Goal: Task Accomplishment & Management: Manage account settings

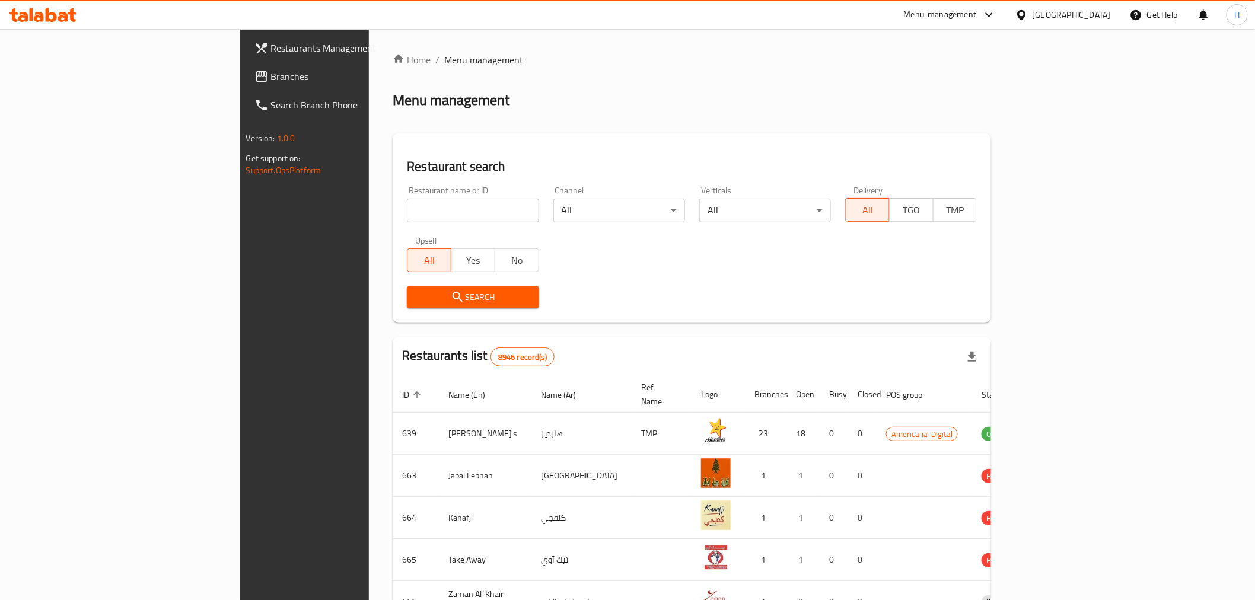
click at [428, 200] on input "search" at bounding box center [473, 211] width 132 height 24
type input "tcby"
click button "Search" at bounding box center [473, 297] width 132 height 22
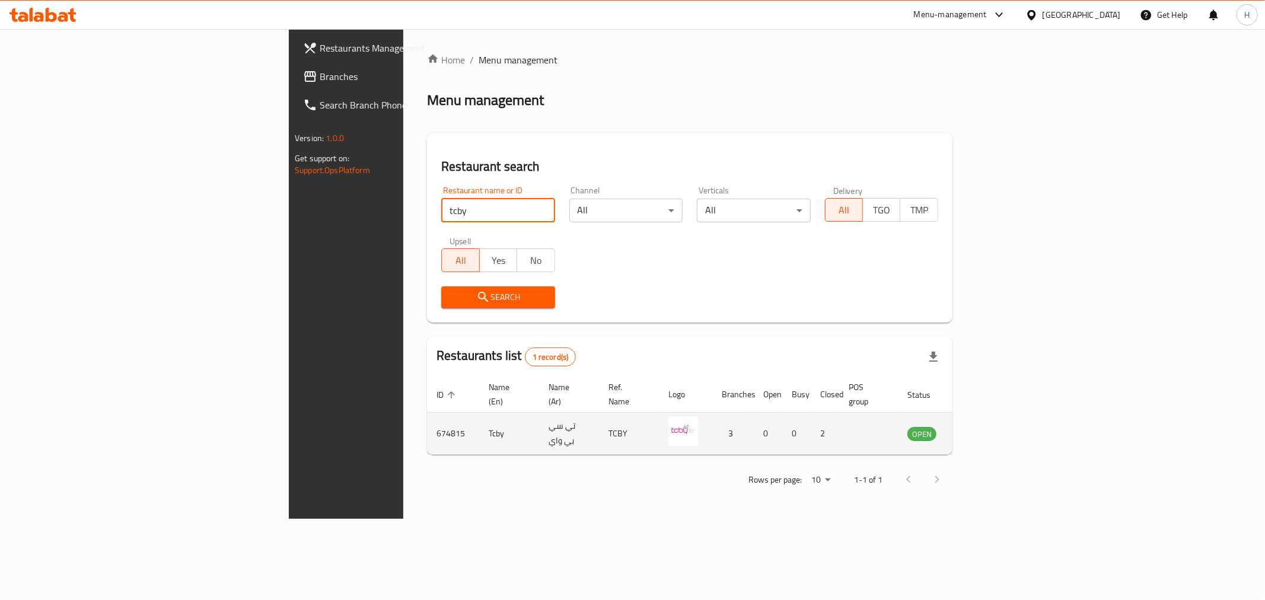
click at [984, 426] on icon "enhanced table" at bounding box center [976, 433] width 14 height 14
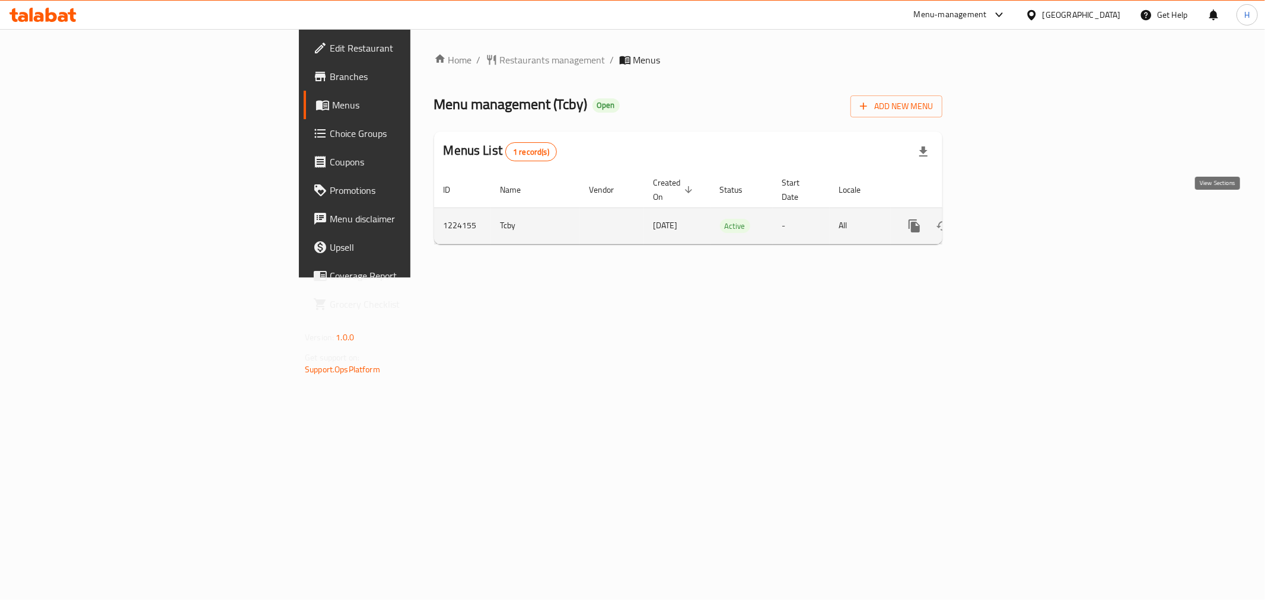
click at [1005, 221] on icon "enhanced table" at bounding box center [999, 226] width 11 height 11
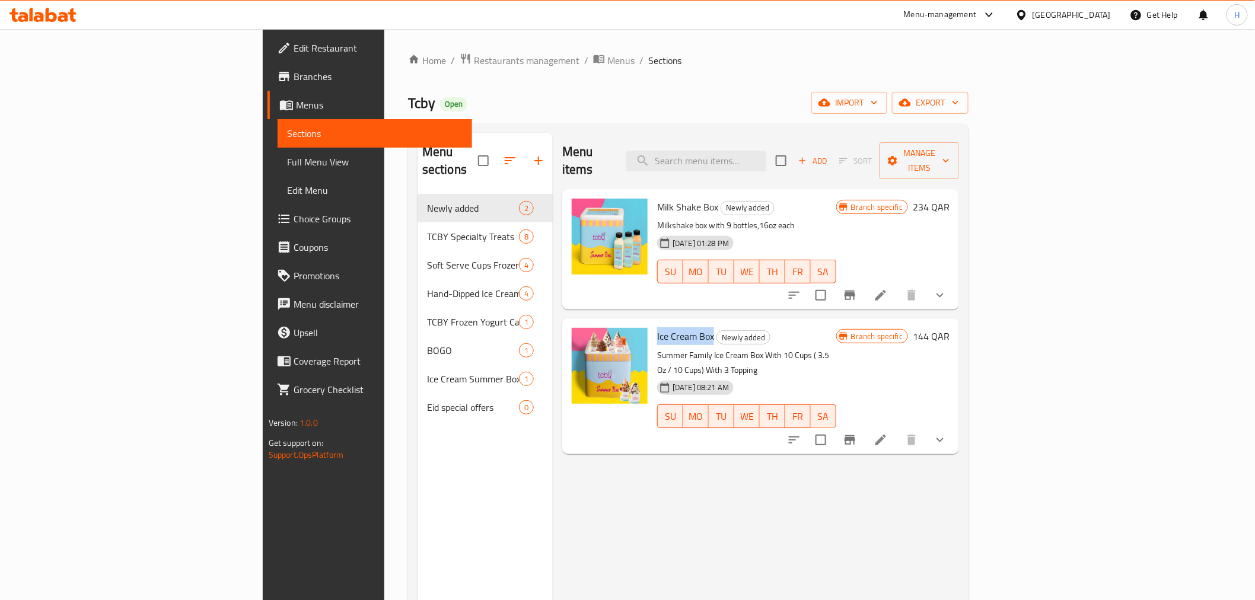
drag, startPoint x: 591, startPoint y: 318, endPoint x: 647, endPoint y: 318, distance: 55.7
click at [657, 327] on span "Ice Cream Box" at bounding box center [685, 336] width 57 height 18
click at [841, 231] on div "[DATE] 01:28 PM SU MO TU WE TH FR SA" at bounding box center [746, 263] width 189 height 64
click at [888, 288] on icon at bounding box center [880, 295] width 14 height 14
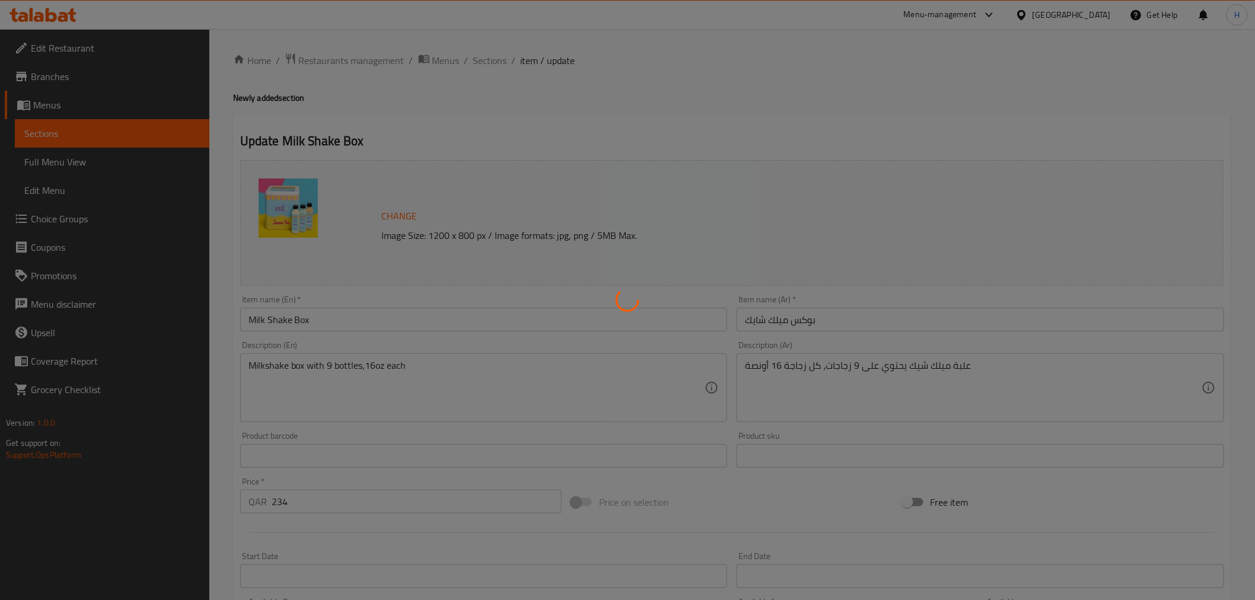
type input "اختيارك من نكهات علبة ميلك شيك"
type input "9"
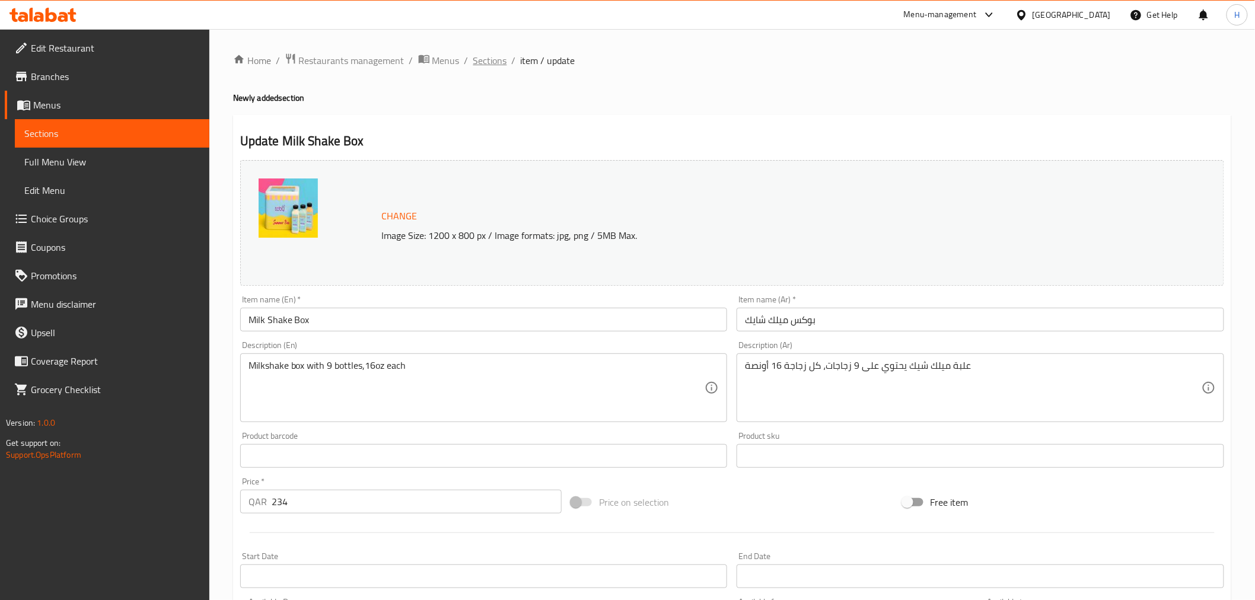
click at [492, 55] on span "Sections" at bounding box center [490, 60] width 34 height 14
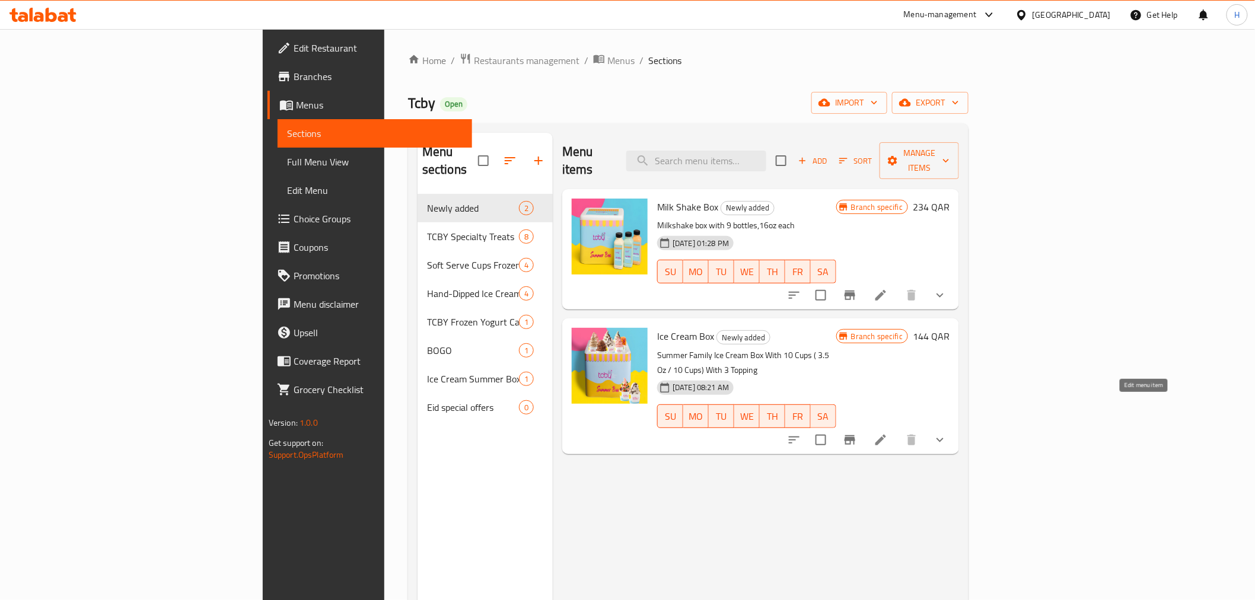
click at [888, 433] on icon at bounding box center [880, 440] width 14 height 14
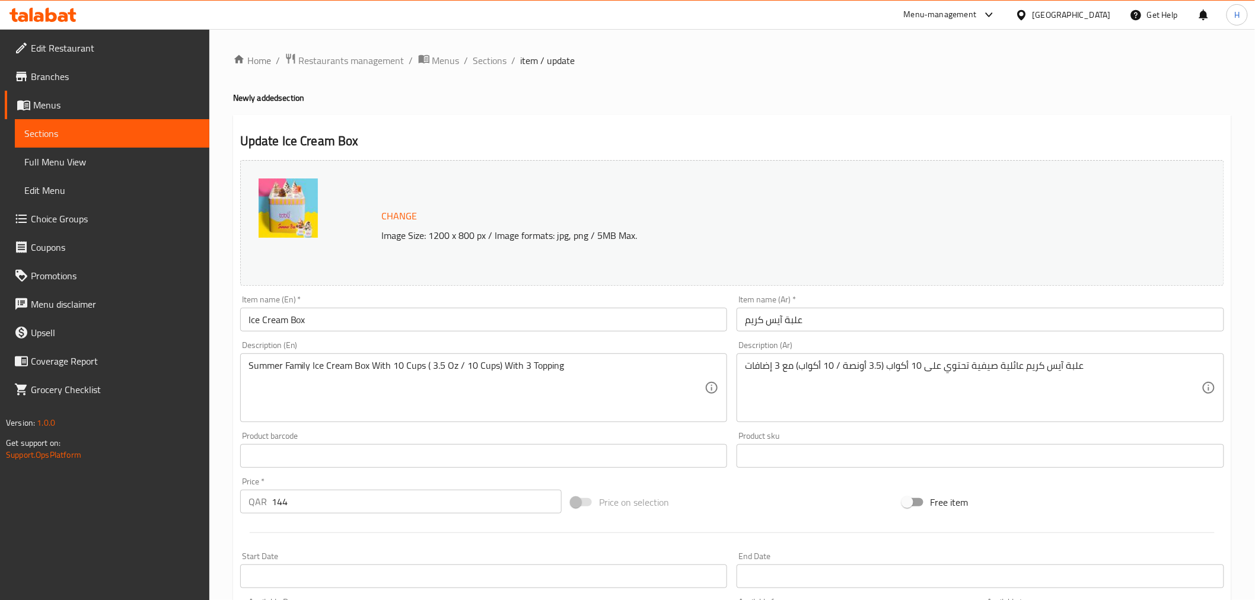
click at [489, 63] on span "Sections" at bounding box center [490, 60] width 34 height 14
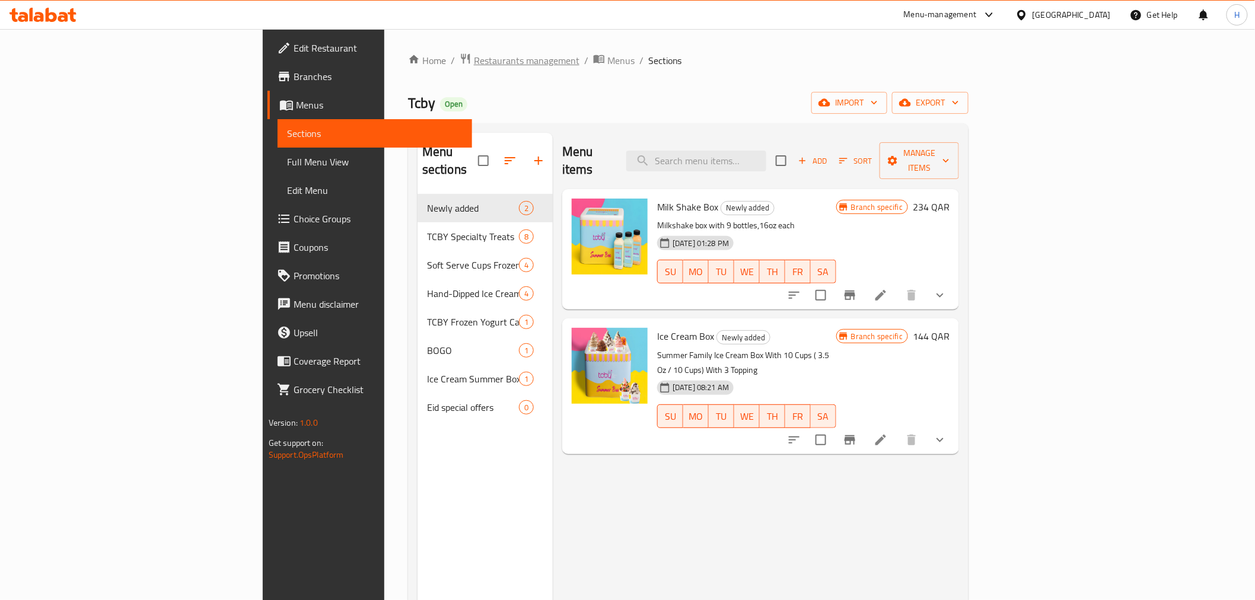
click at [474, 62] on span "Restaurants management" at bounding box center [527, 60] width 106 height 14
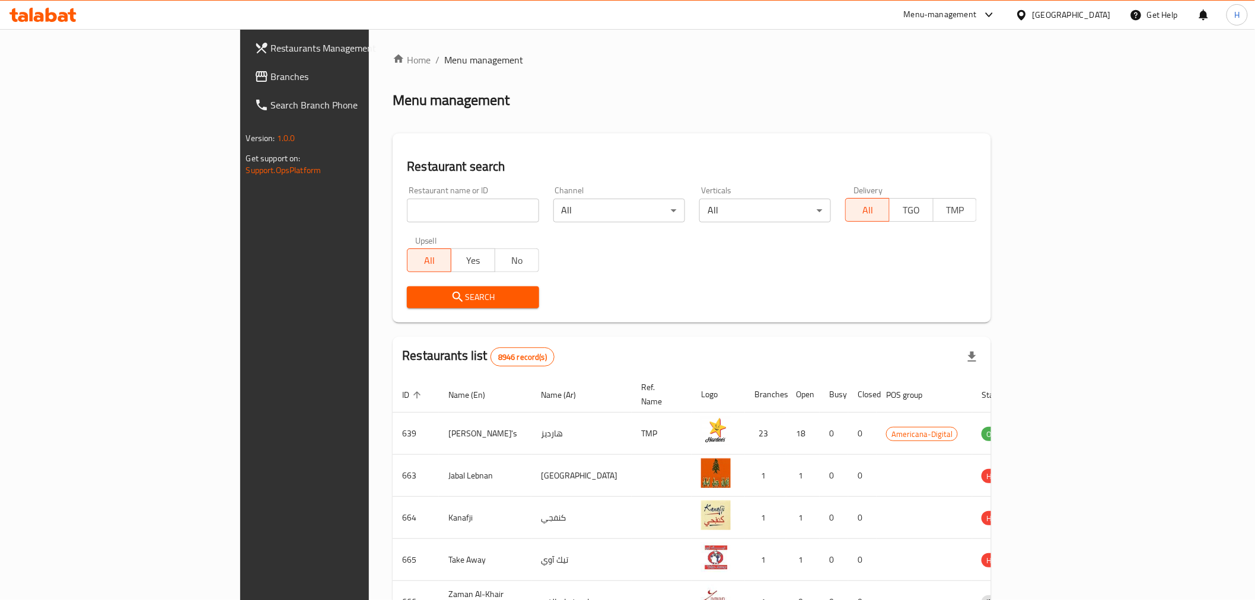
click at [449, 216] on div "Home / Menu management Menu management Restaurant search Restaurant name or ID …" at bounding box center [691, 463] width 598 height 821
click at [445, 212] on input "search" at bounding box center [473, 211] width 132 height 24
paste input "Coffee Beanery"
type input "Coffee Beanery"
click button "Search" at bounding box center [473, 297] width 132 height 22
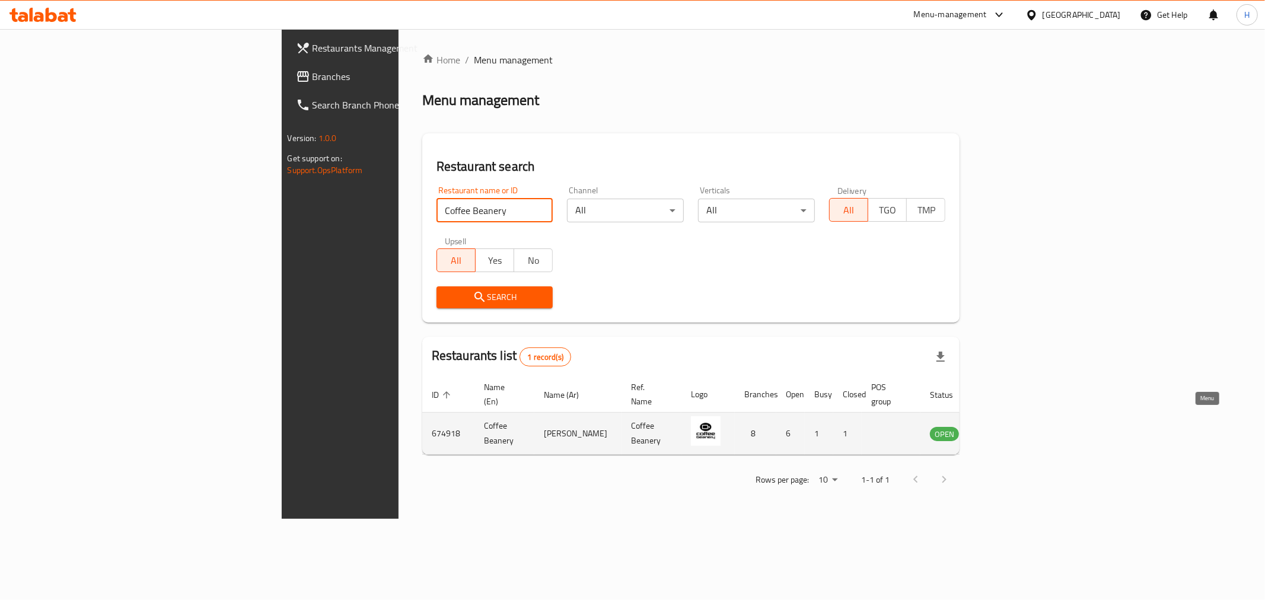
click at [1006, 426] on icon "enhanced table" at bounding box center [999, 433] width 14 height 14
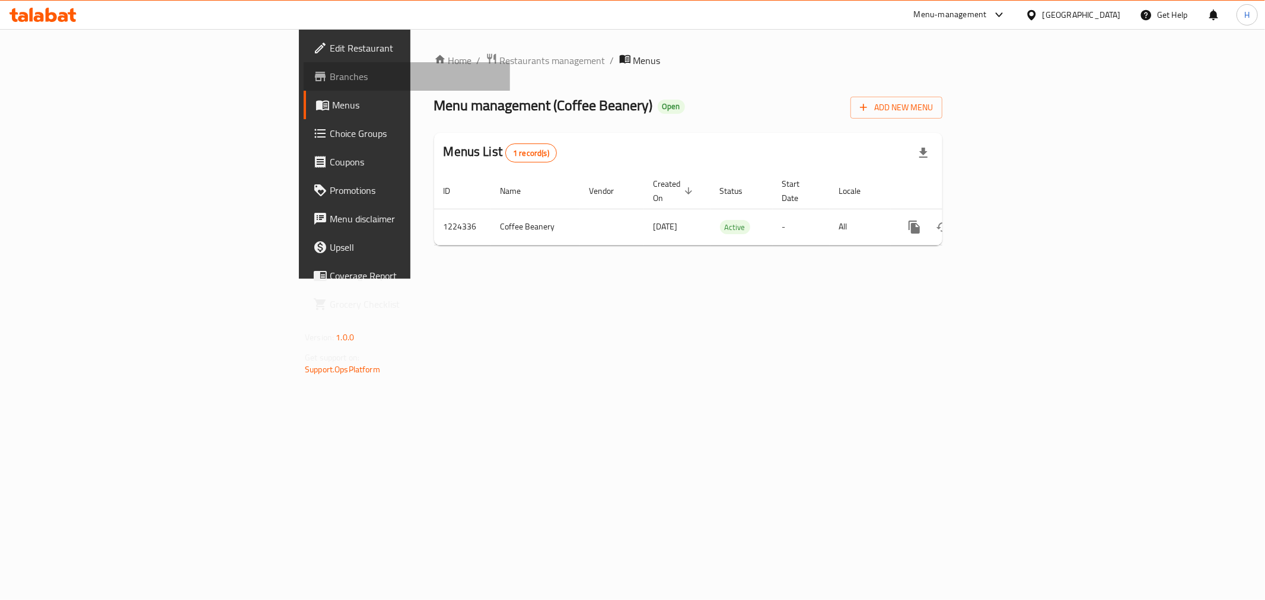
click at [330, 79] on span "Branches" at bounding box center [415, 76] width 171 height 14
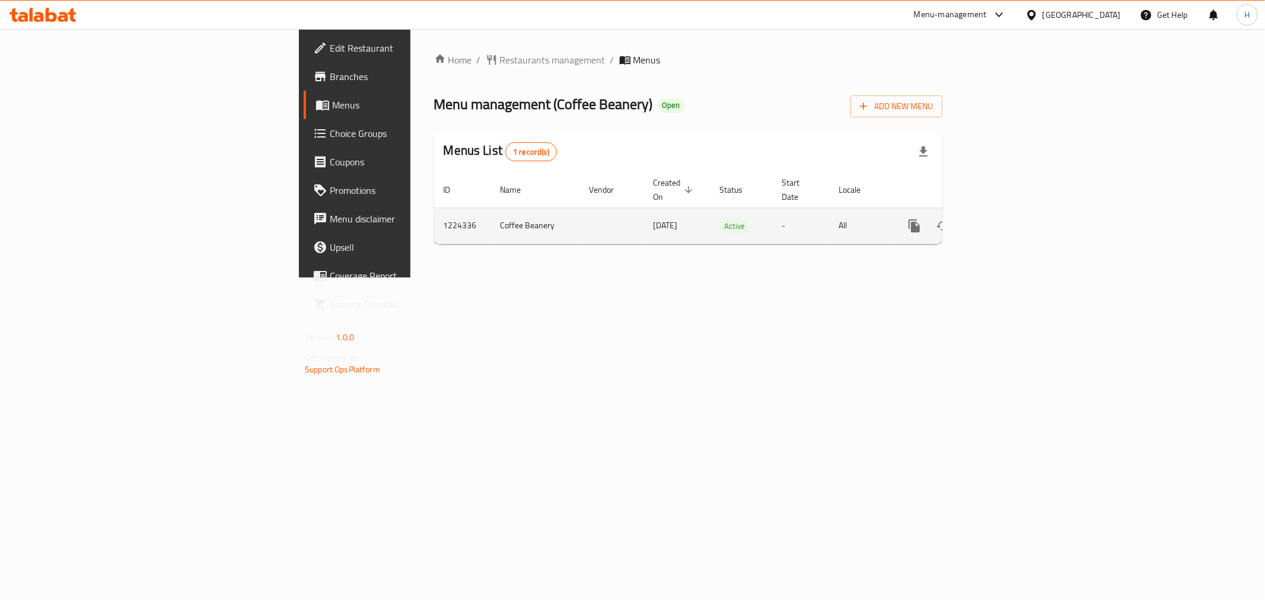
click at [1014, 215] on link "enhanced table" at bounding box center [999, 226] width 28 height 28
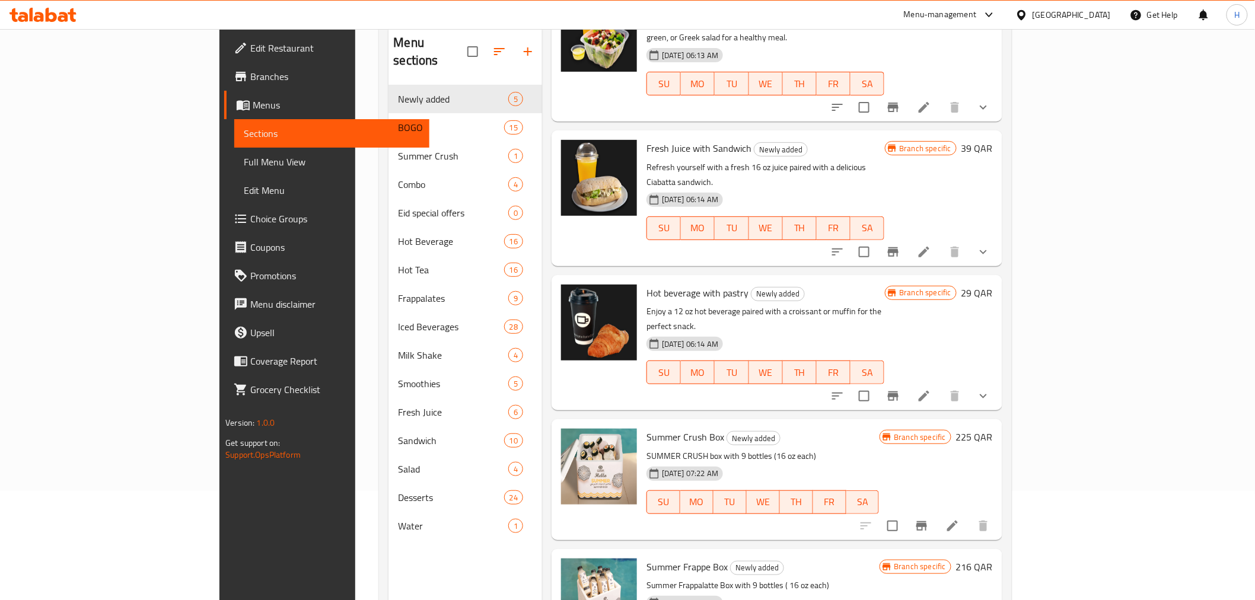
scroll to position [132, 0]
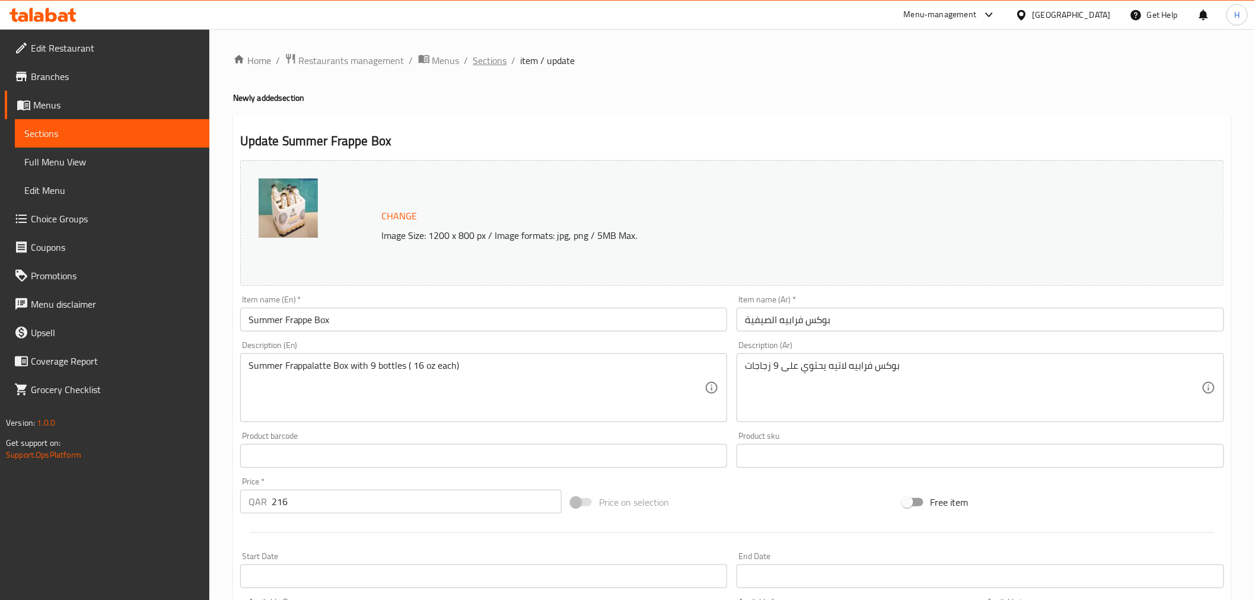
click at [494, 58] on span "Sections" at bounding box center [490, 60] width 34 height 14
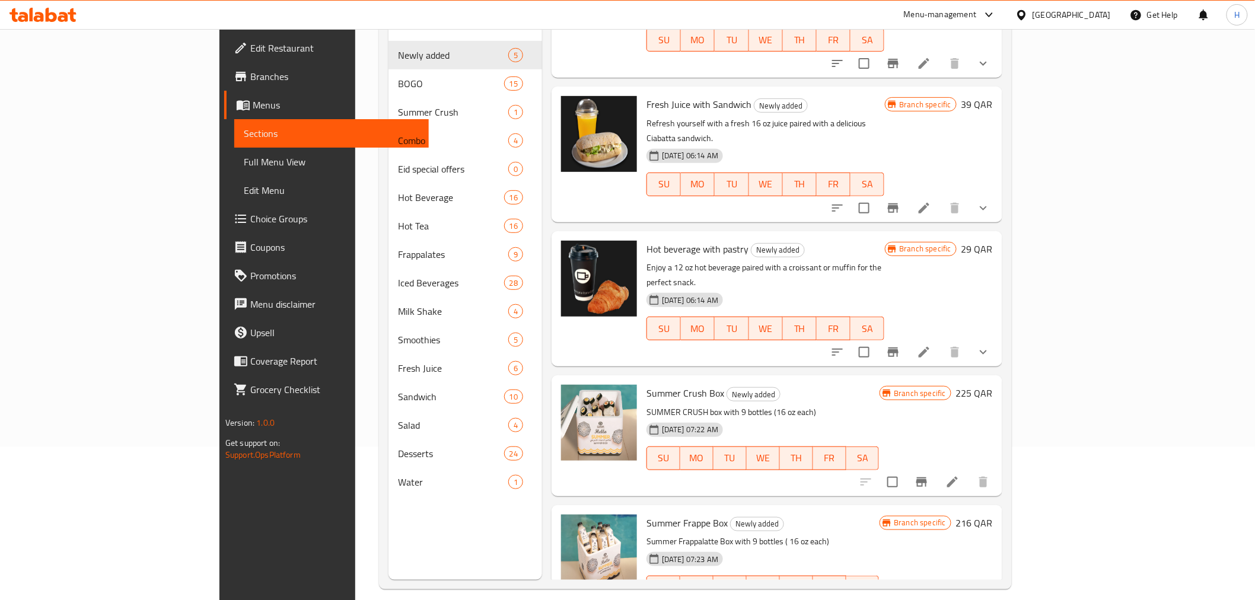
scroll to position [166, 0]
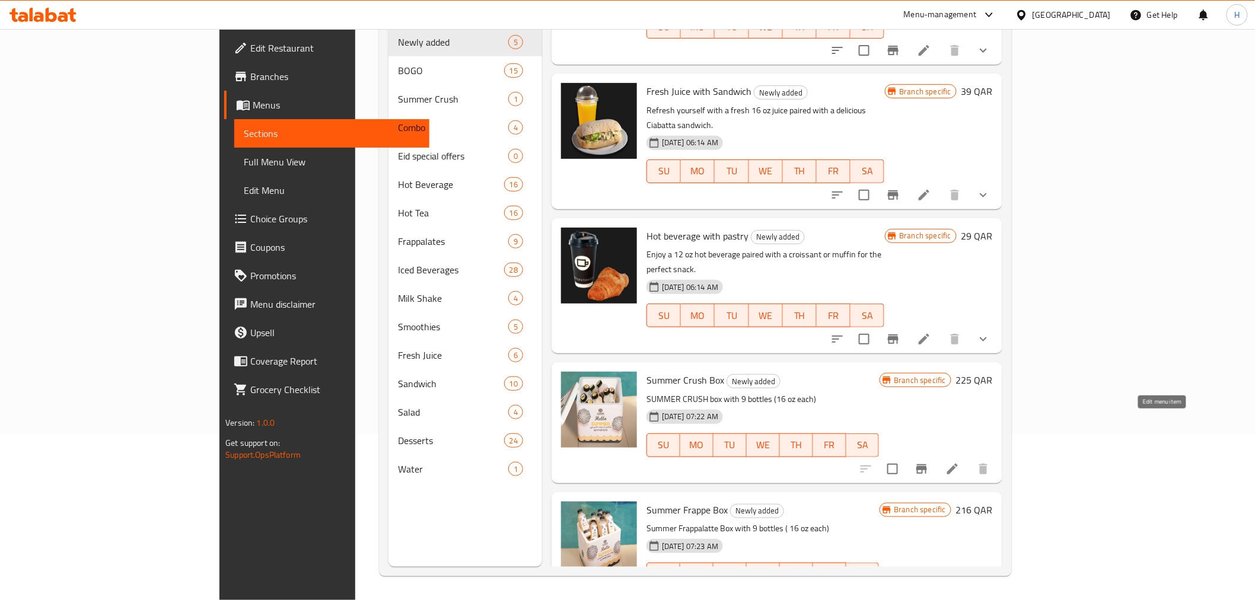
click at [959, 462] on icon at bounding box center [952, 469] width 14 height 14
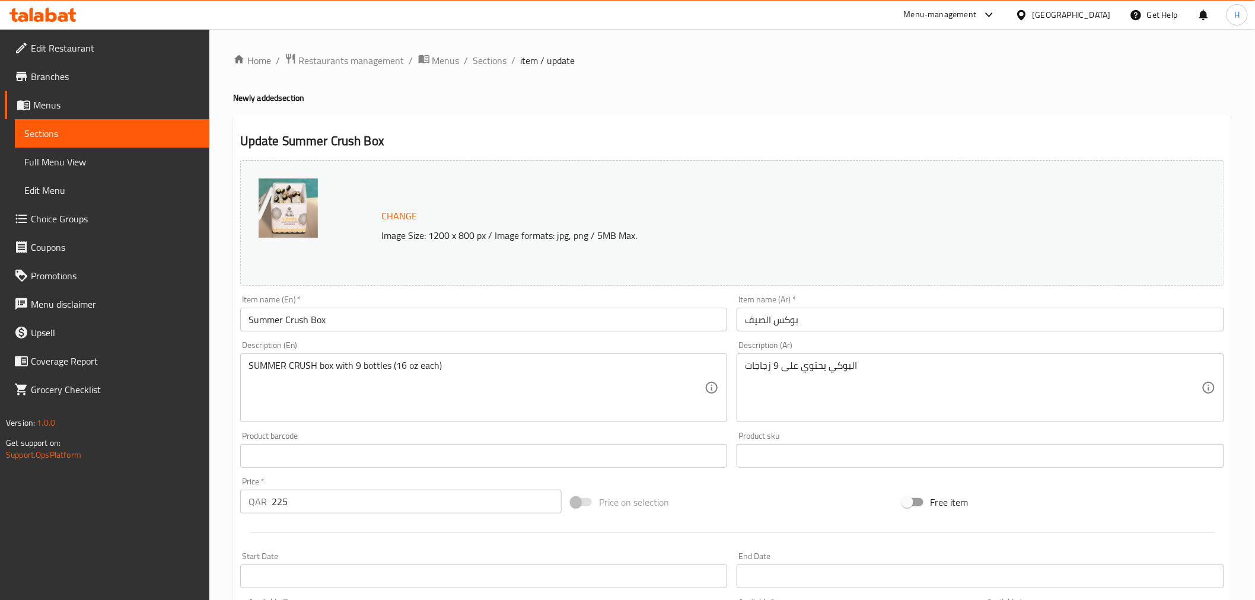
click at [976, 16] on div "Menu-management" at bounding box center [940, 15] width 73 height 14
click at [960, 77] on div "Agent Campaigns Center" at bounding box center [932, 80] width 90 height 13
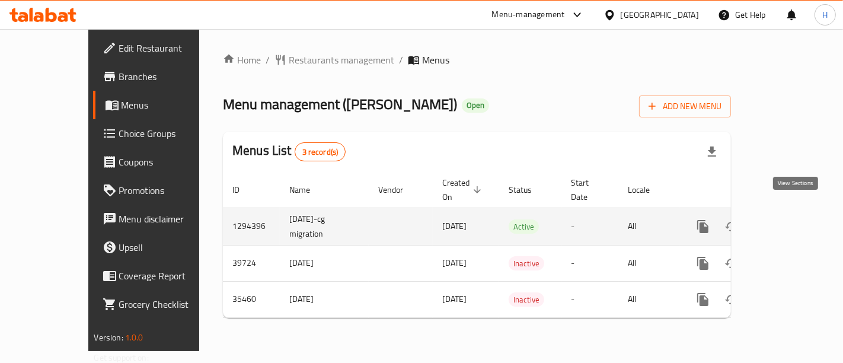
click at [794, 221] on icon "enhanced table" at bounding box center [788, 226] width 11 height 11
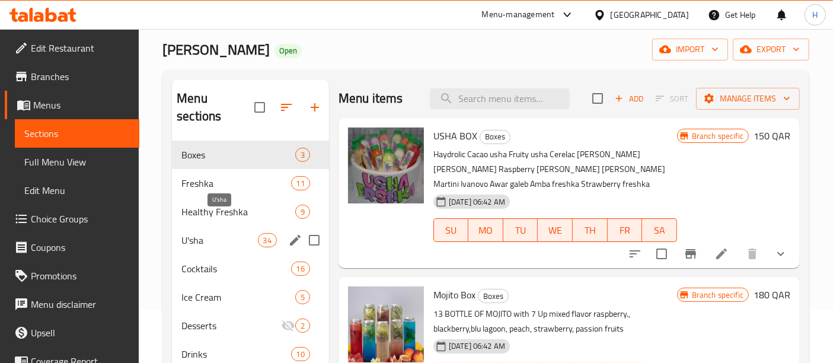
scroll to position [66, 0]
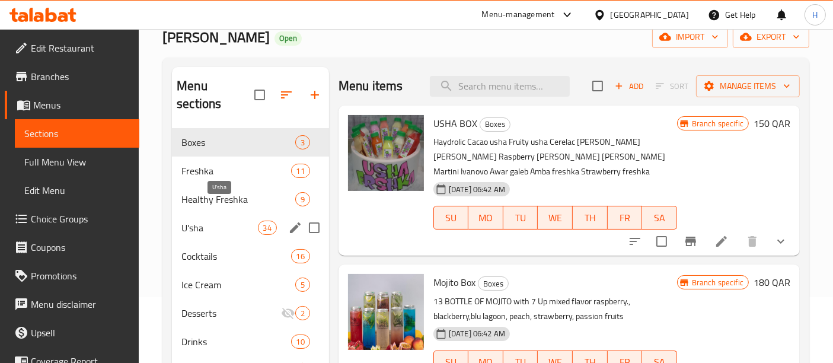
click at [215, 221] on span "U'sha" at bounding box center [219, 228] width 76 height 14
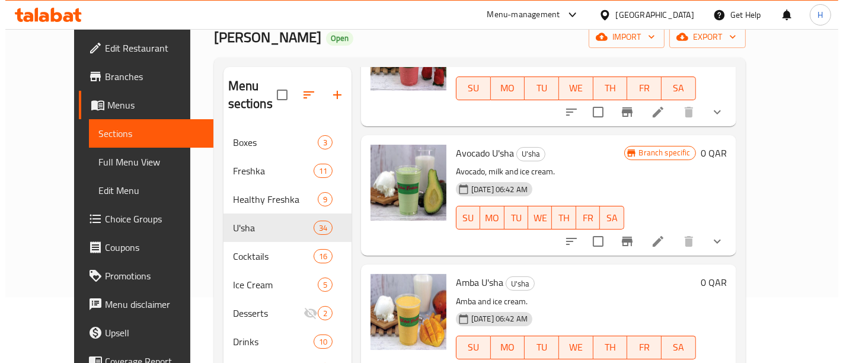
scroll to position [526, 0]
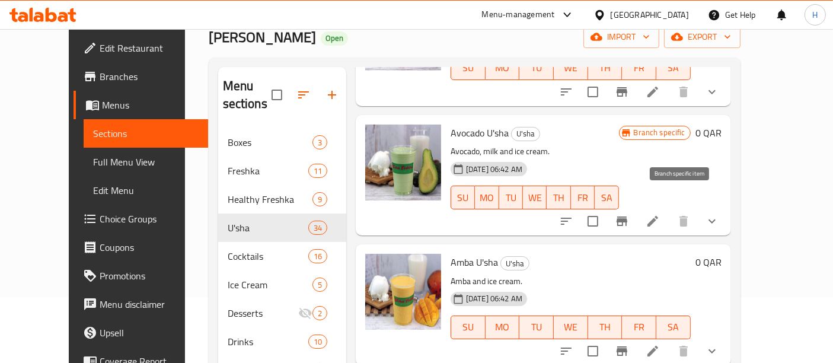
click at [629, 214] on icon "Branch-specific-item" at bounding box center [622, 221] width 14 height 14
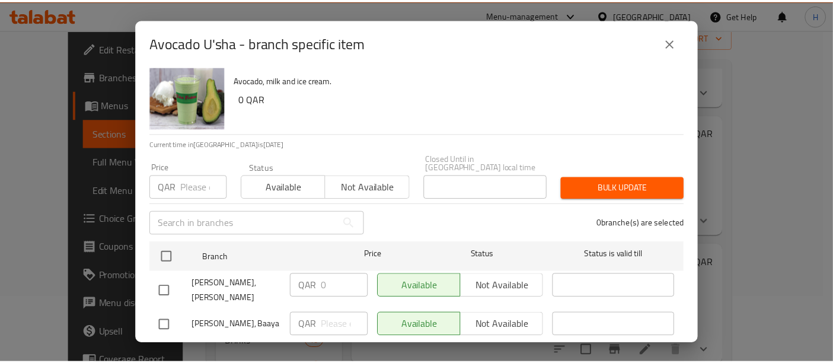
scroll to position [27, 0]
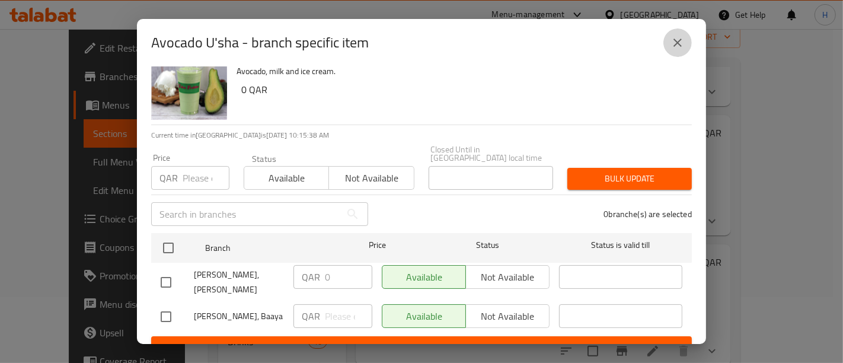
click at [672, 40] on icon "close" at bounding box center [678, 43] width 14 height 14
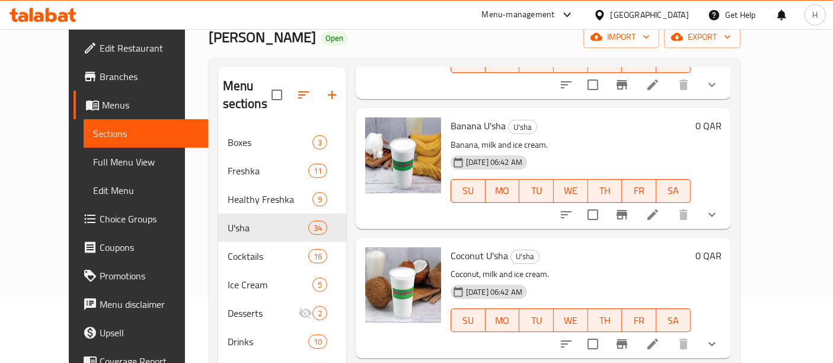
scroll to position [988, 0]
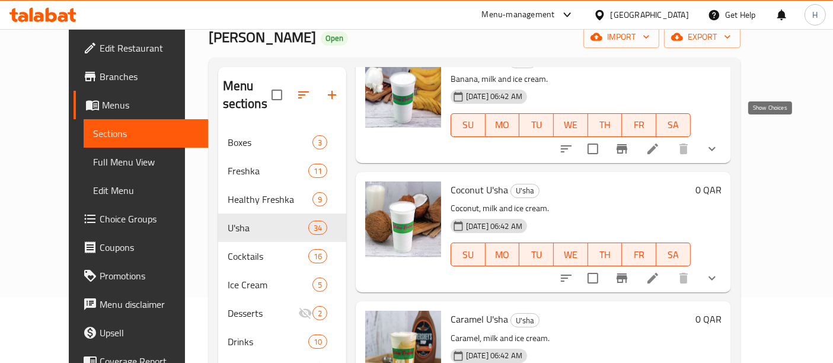
click at [716, 146] on icon "show more" at bounding box center [711, 148] width 7 height 4
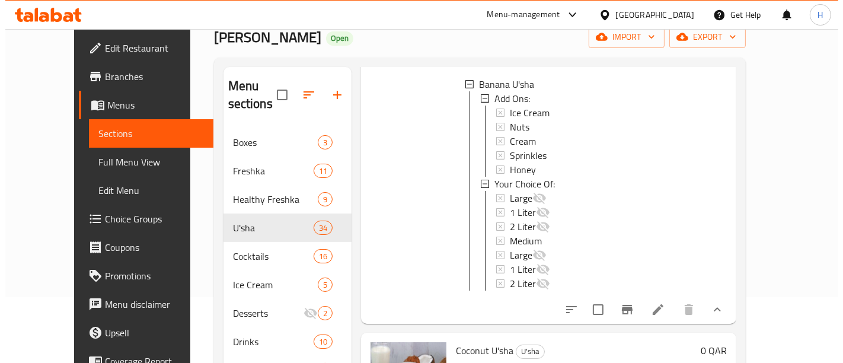
scroll to position [1054, 0]
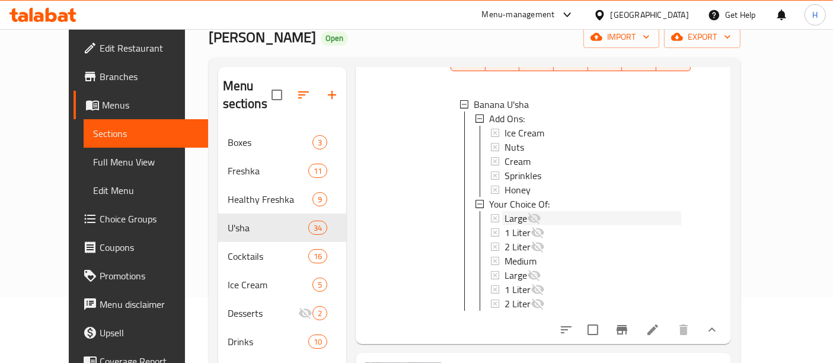
click at [505, 211] on span "Large" at bounding box center [516, 218] width 23 height 14
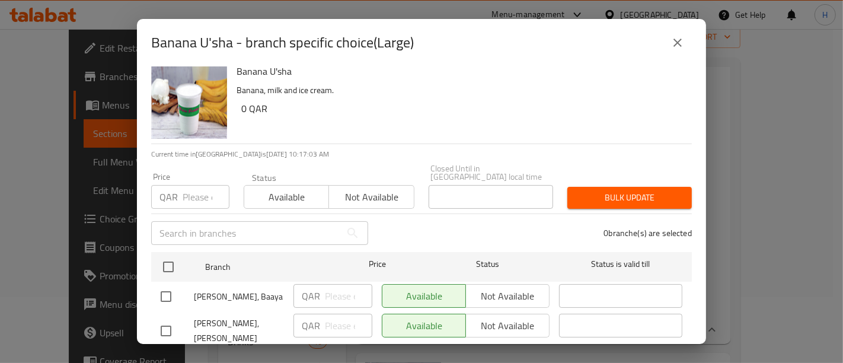
scroll to position [0, 0]
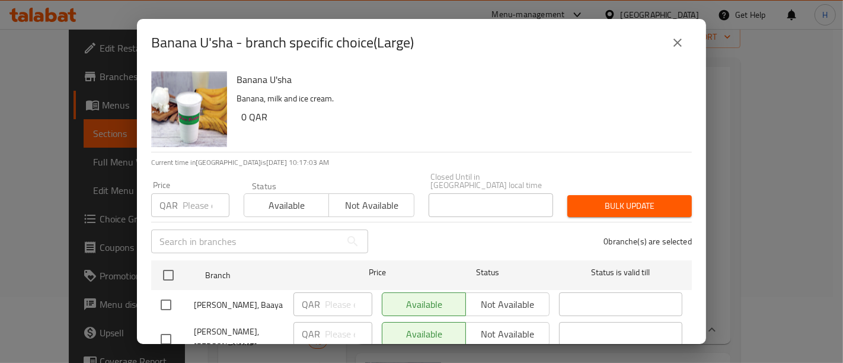
click at [682, 50] on button "close" at bounding box center [677, 42] width 28 height 28
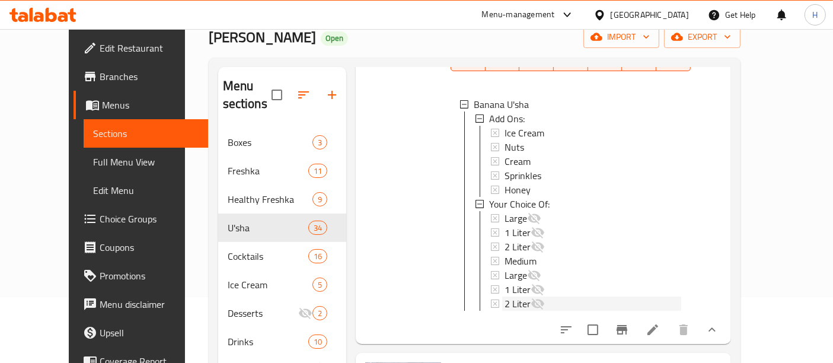
click at [505, 296] on span "2 Liter" at bounding box center [518, 303] width 26 height 14
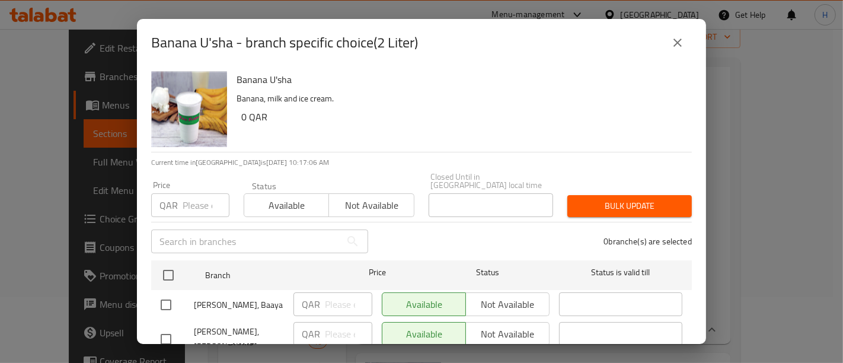
click at [679, 42] on icon "close" at bounding box center [678, 43] width 14 height 14
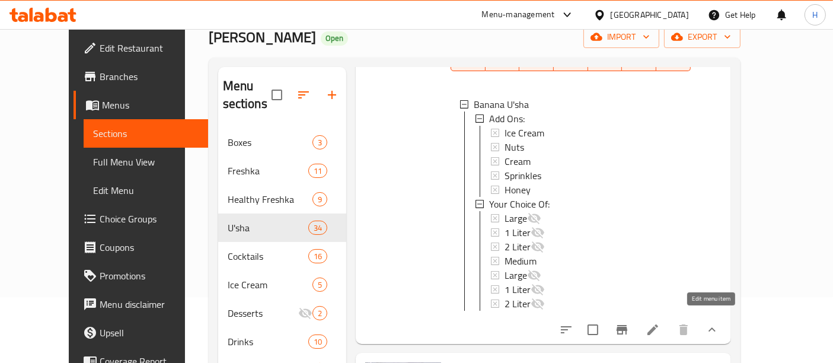
click at [658, 324] on icon at bounding box center [652, 329] width 11 height 11
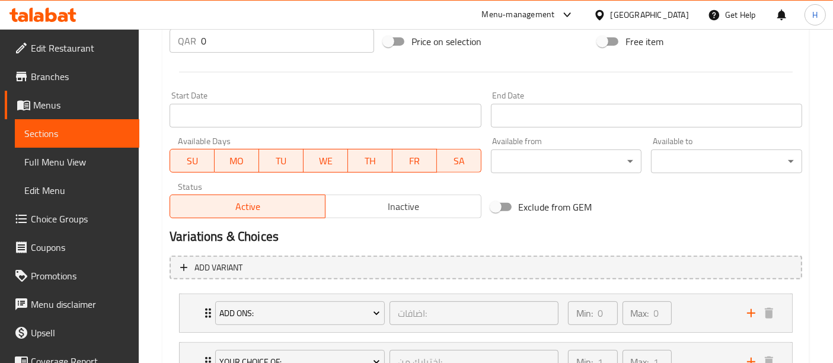
scroll to position [558, 0]
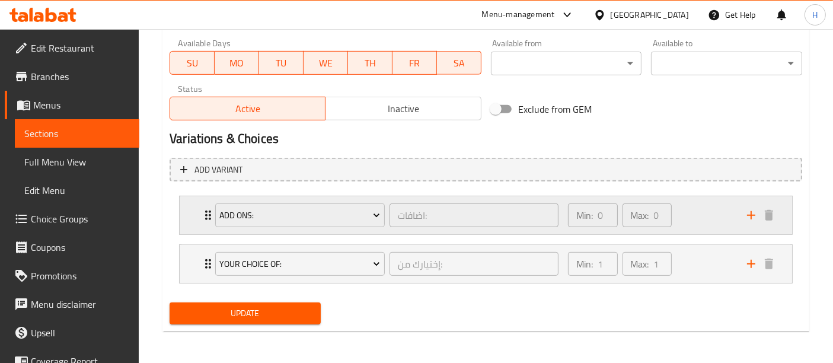
click at [719, 224] on div "Min: 0 ​ Max: 0 ​" at bounding box center [650, 215] width 179 height 38
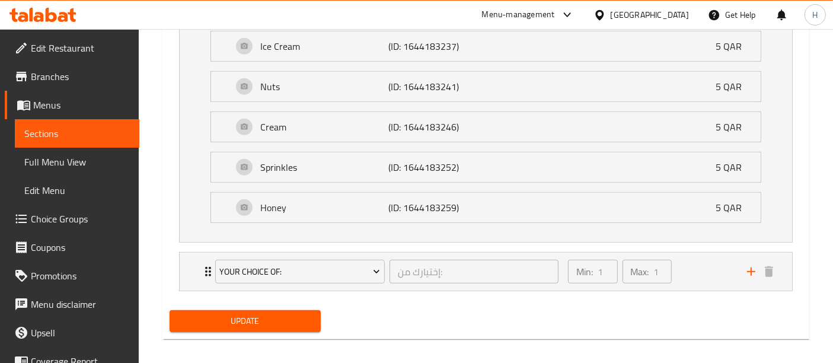
scroll to position [783, 0]
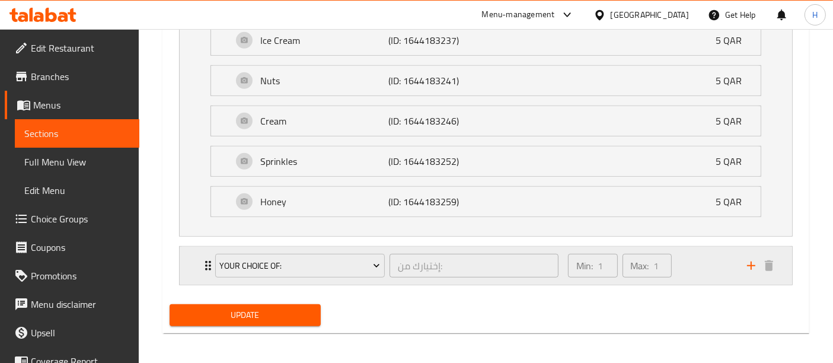
click at [703, 262] on div "Min: 1 ​ Max: 1 ​" at bounding box center [650, 266] width 179 height 38
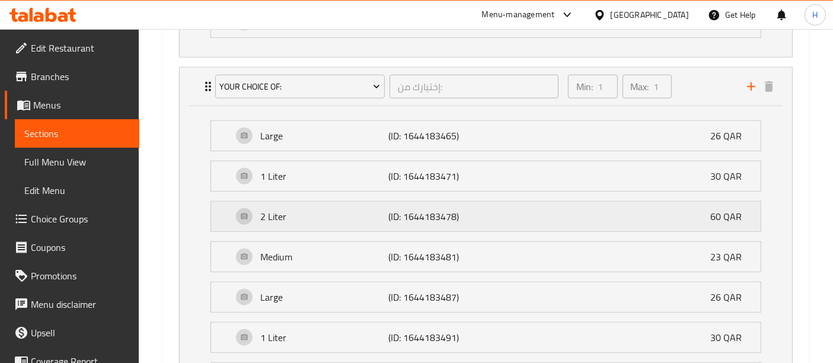
scroll to position [914, 0]
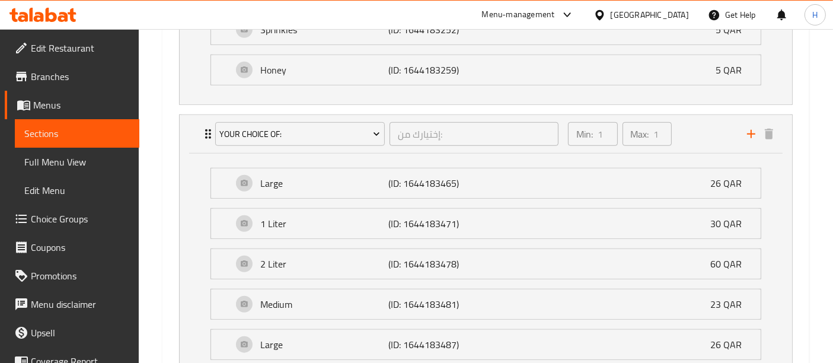
click at [44, 183] on span "Edit Menu" at bounding box center [77, 190] width 106 height 14
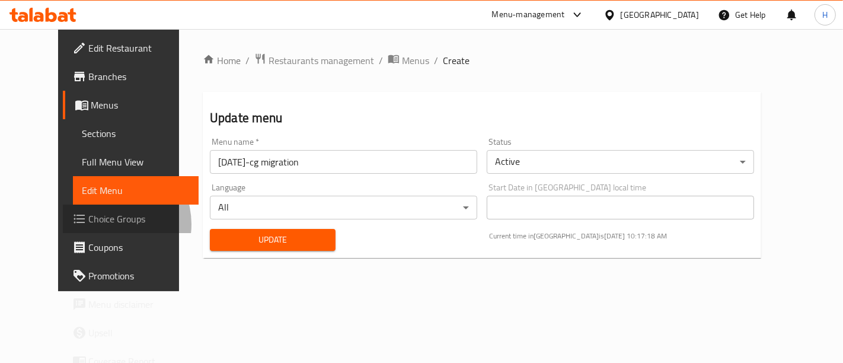
click at [89, 224] on span "Choice Groups" at bounding box center [139, 219] width 100 height 14
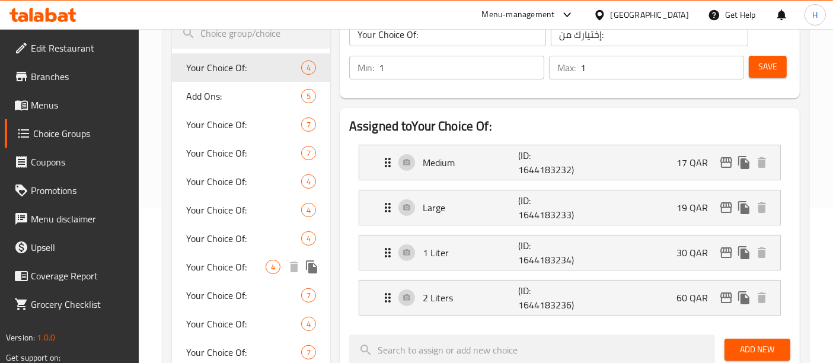
scroll to position [263, 0]
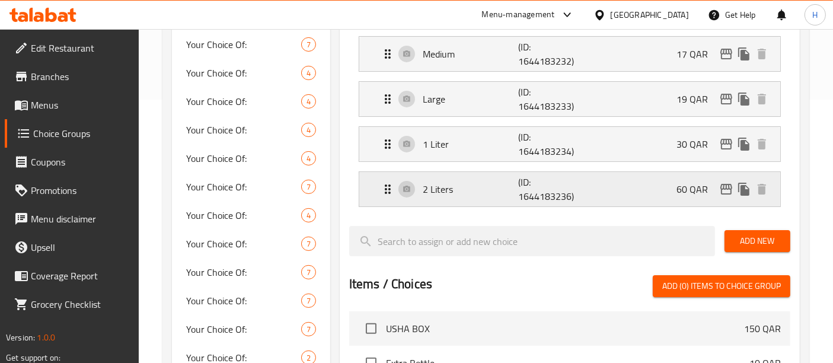
click at [464, 188] on p "2 Liters" at bounding box center [470, 189] width 95 height 14
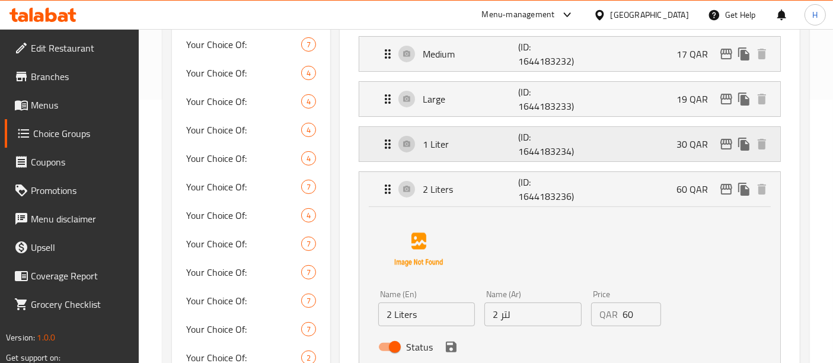
click at [481, 139] on p "1 Liter" at bounding box center [470, 144] width 95 height 14
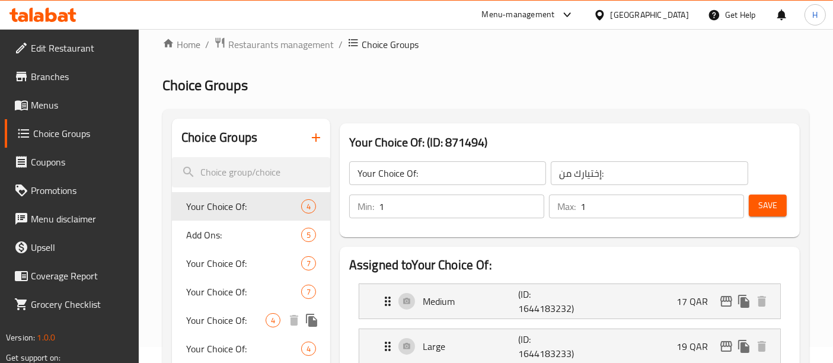
scroll to position [0, 0]
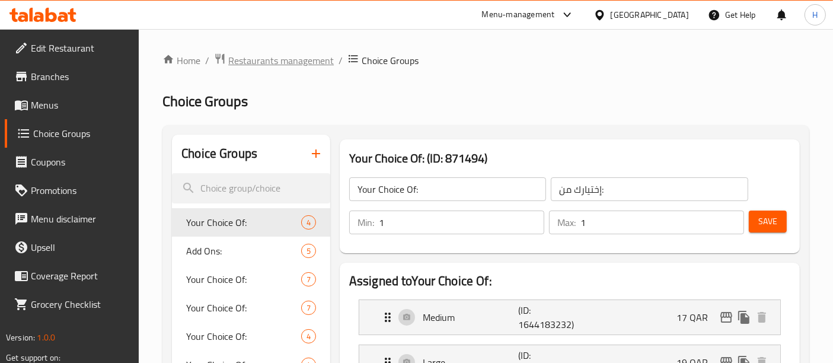
click at [255, 66] on span "Restaurants management" at bounding box center [281, 60] width 106 height 14
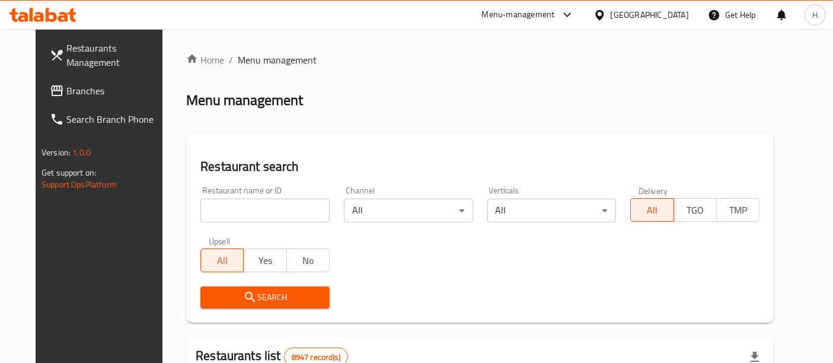
click at [294, 211] on input "search" at bounding box center [264, 211] width 129 height 24
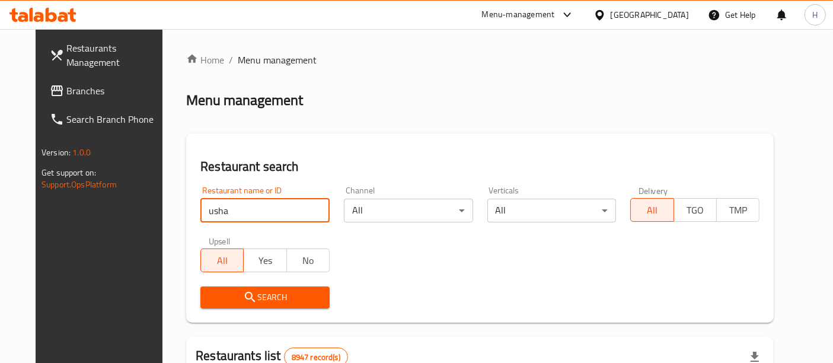
type input "usha"
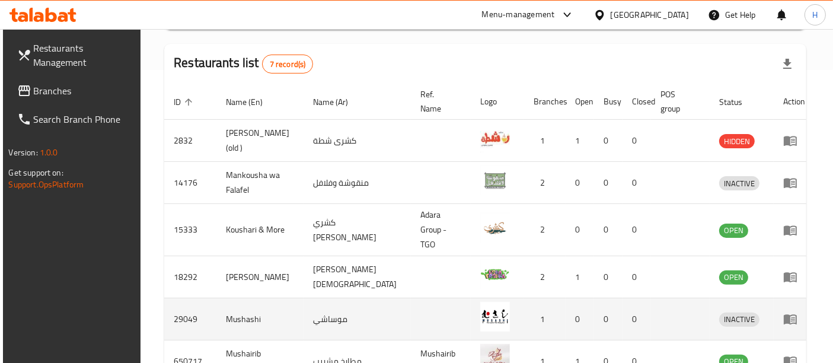
scroll to position [275, 0]
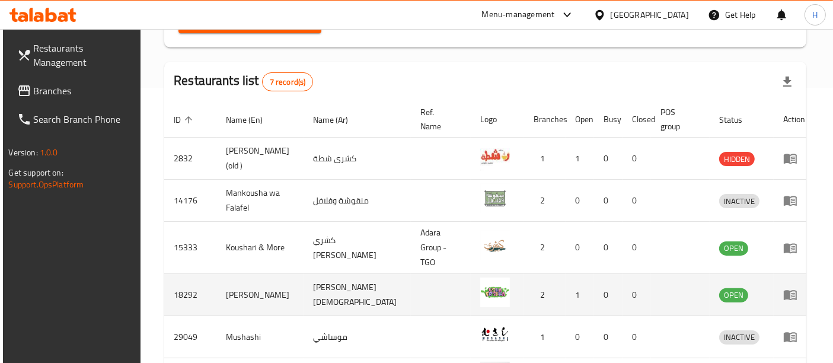
click at [176, 283] on td "18292" at bounding box center [190, 295] width 52 height 42
copy td "18292"
